Goal: Check status: Check status

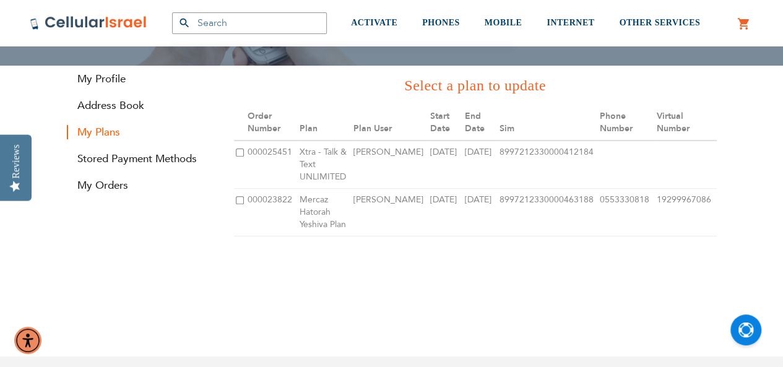
scroll to position [150, 0]
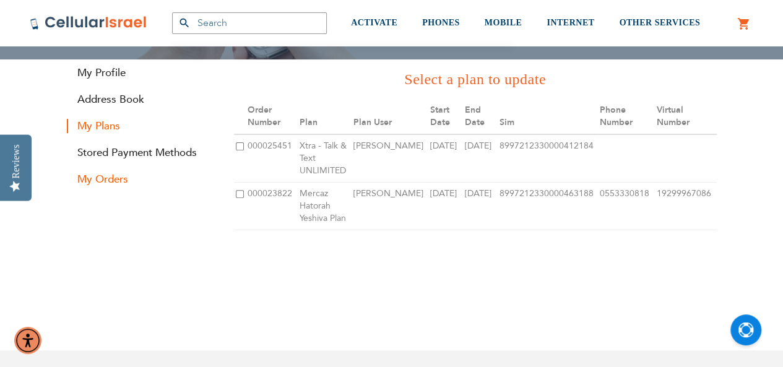
click at [105, 179] on link "My Orders" at bounding box center [141, 179] width 149 height 14
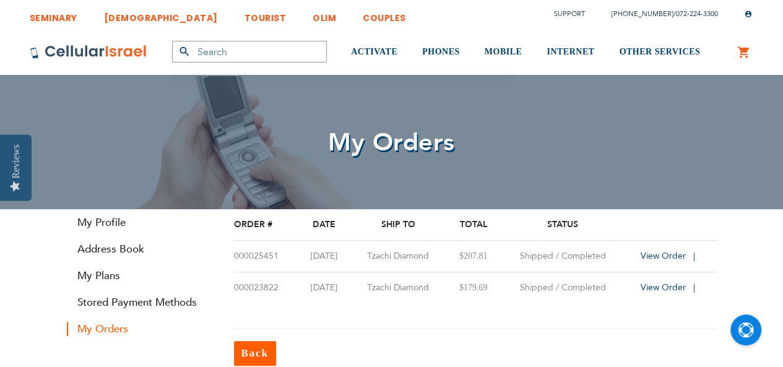
scroll to position [16, 0]
click at [648, 291] on span "View Order" at bounding box center [663, 288] width 45 height 12
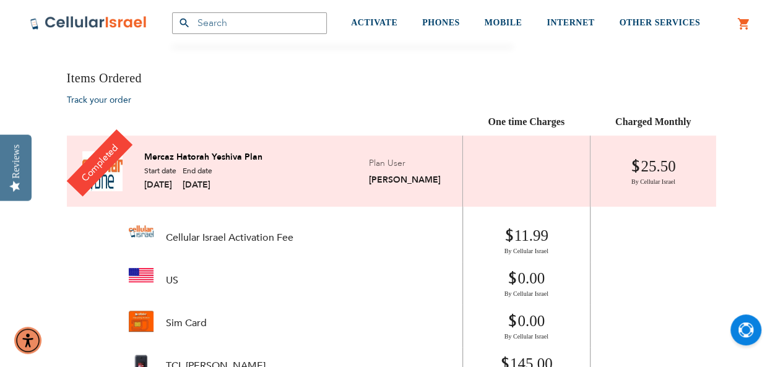
scroll to position [265, 0]
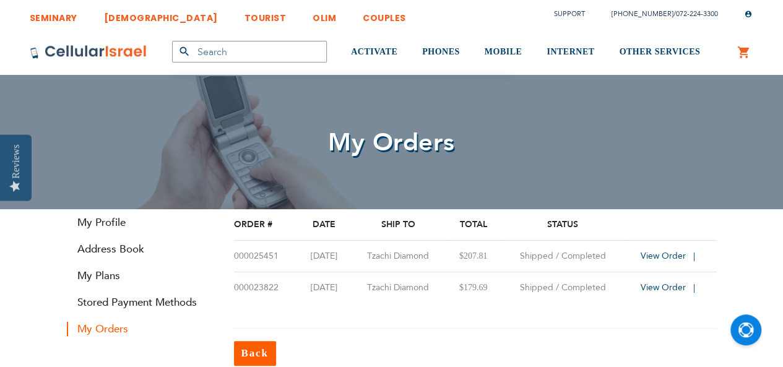
scroll to position [16, 0]
click at [666, 258] on span "View Order" at bounding box center [663, 256] width 45 height 12
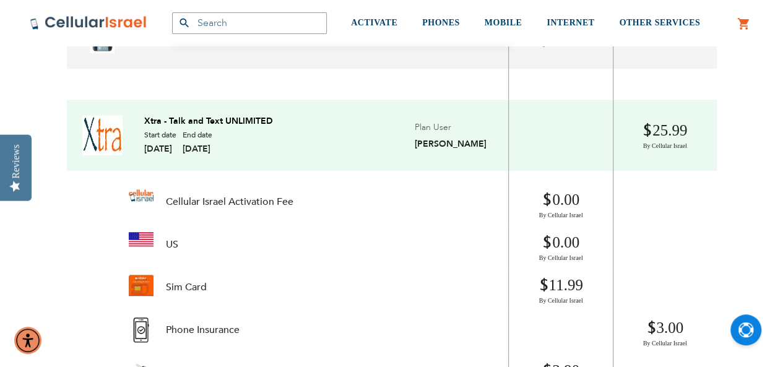
scroll to position [331, 0]
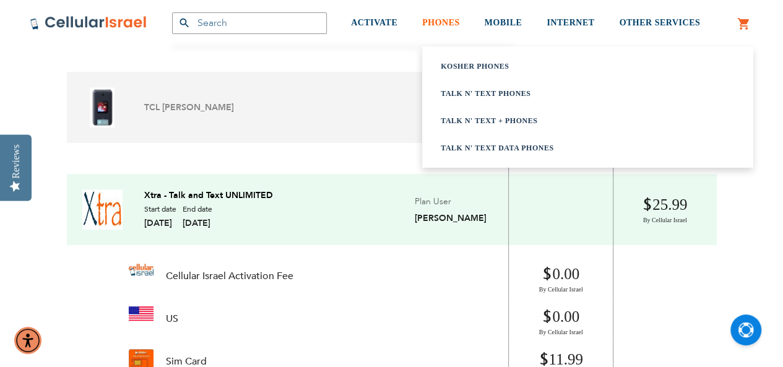
click at [441, 20] on span "PHONES" at bounding box center [441, 22] width 38 height 9
